Goal: Transaction & Acquisition: Book appointment/travel/reservation

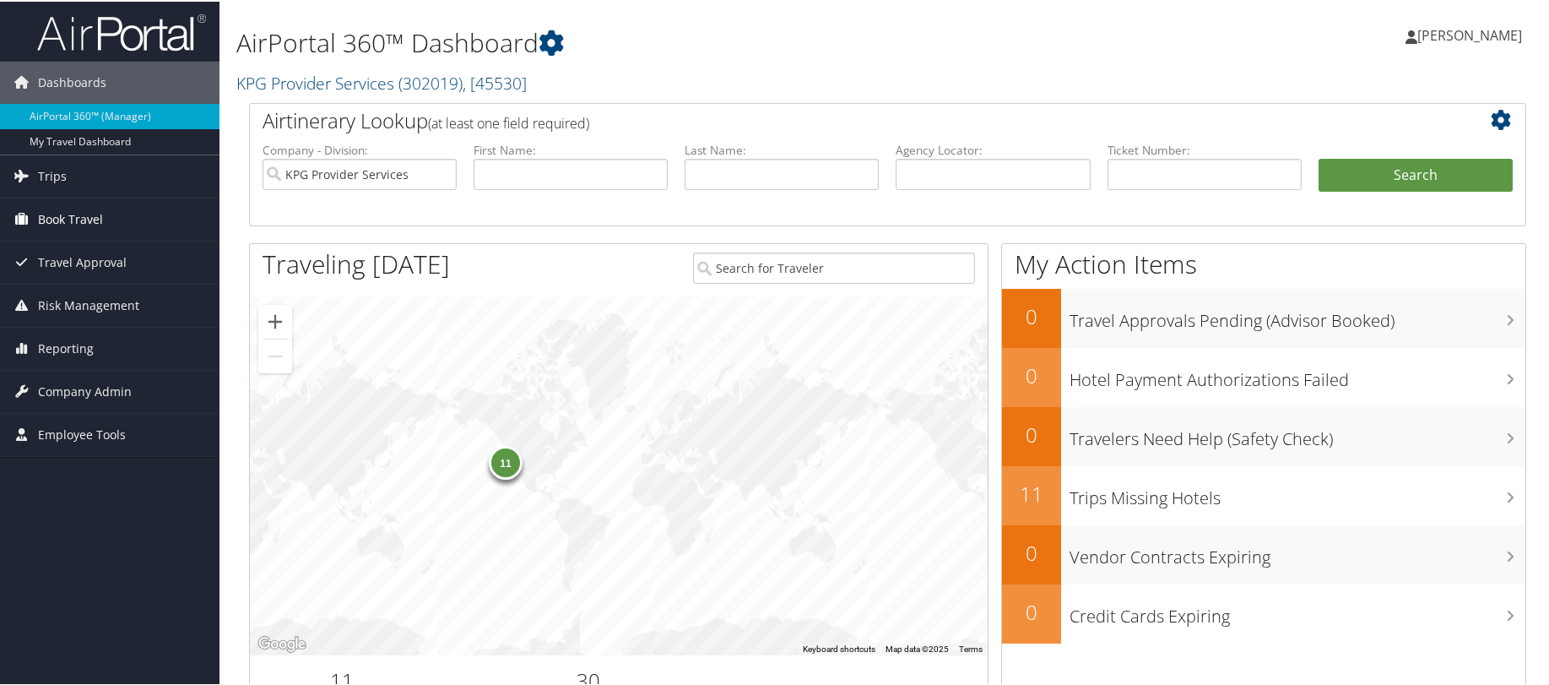
click at [100, 220] on span "Book Travel" at bounding box center [70, 218] width 65 height 42
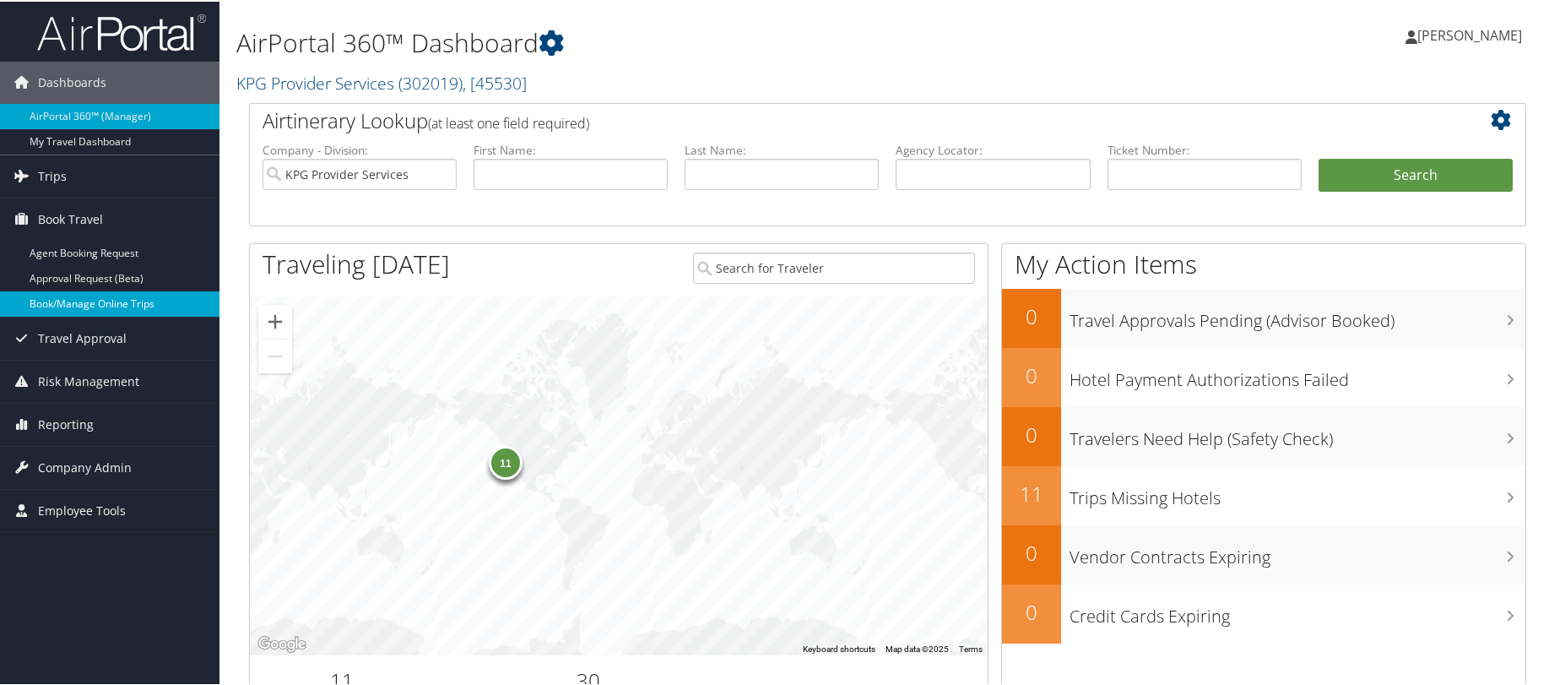
click at [115, 305] on link "Book/Manage Online Trips" at bounding box center [110, 302] width 220 height 25
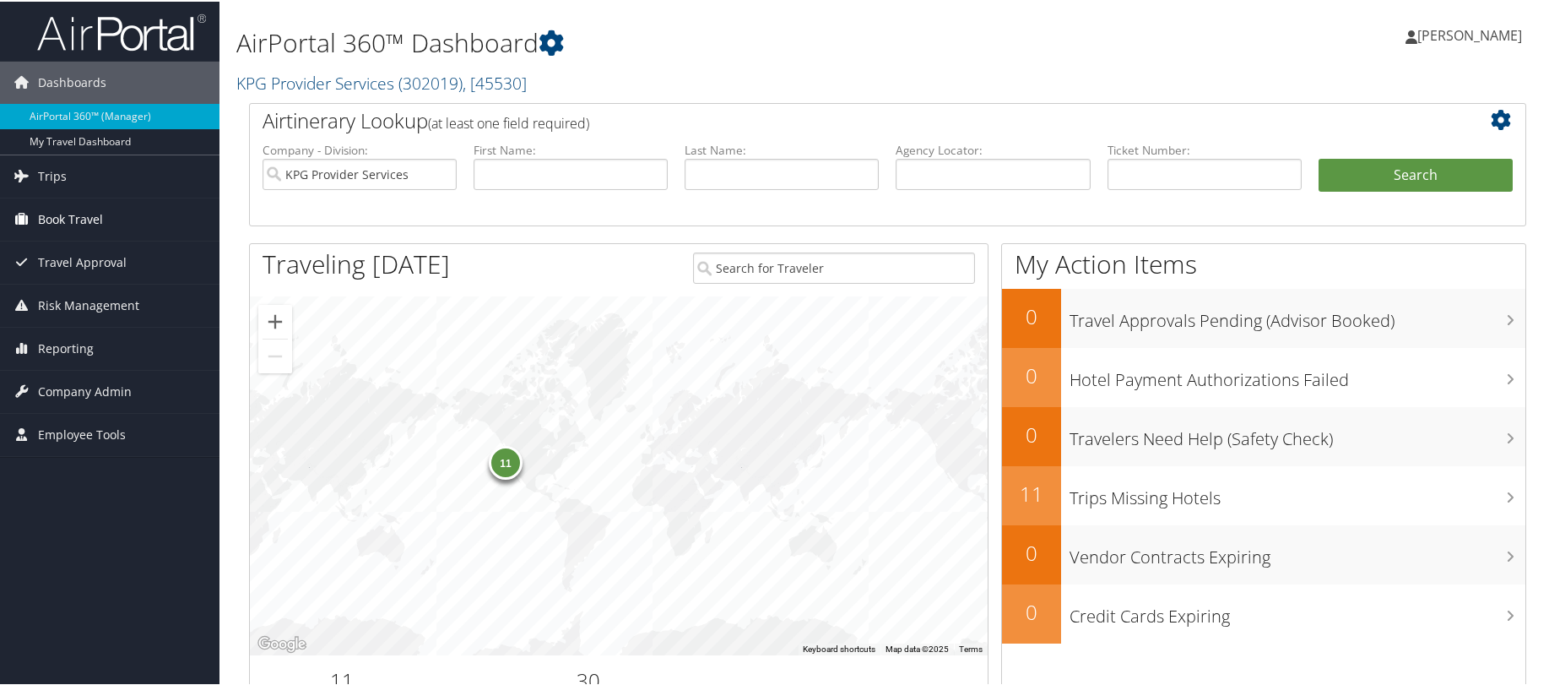
click at [123, 223] on link "Book Travel" at bounding box center [110, 218] width 220 height 42
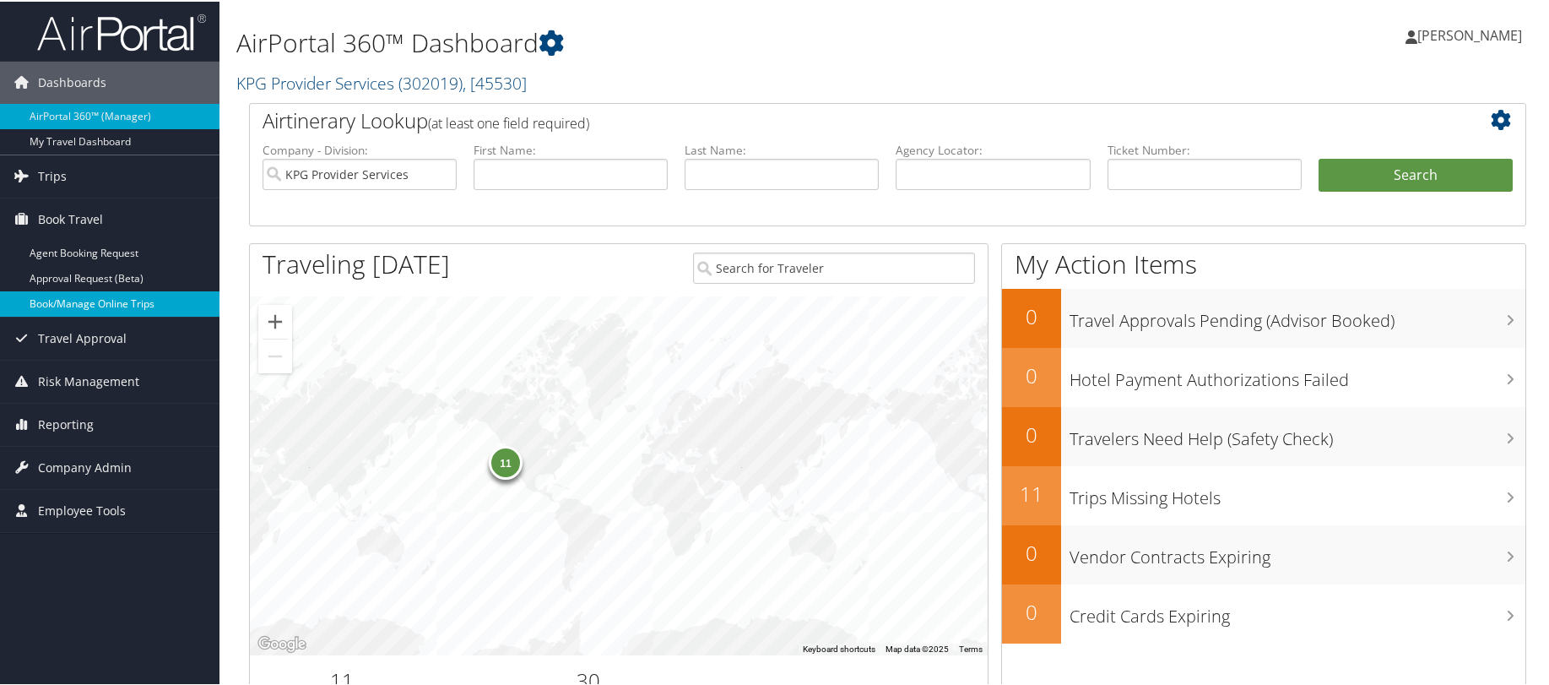
click at [128, 299] on link "Book/Manage Online Trips" at bounding box center [110, 302] width 220 height 25
